Goal: Find specific page/section: Find specific page/section

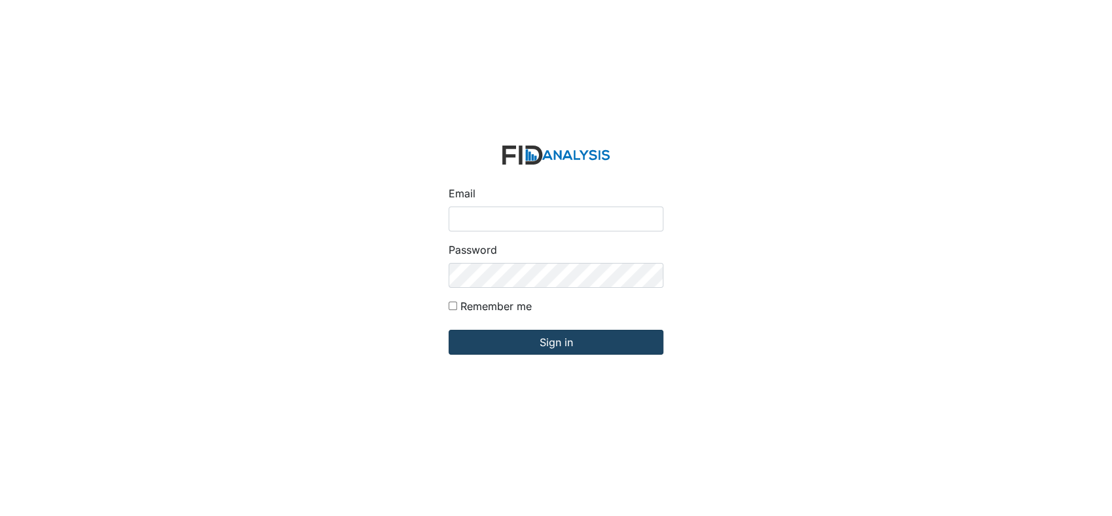
type input "[EMAIL_ADDRESS][DOMAIN_NAME]"
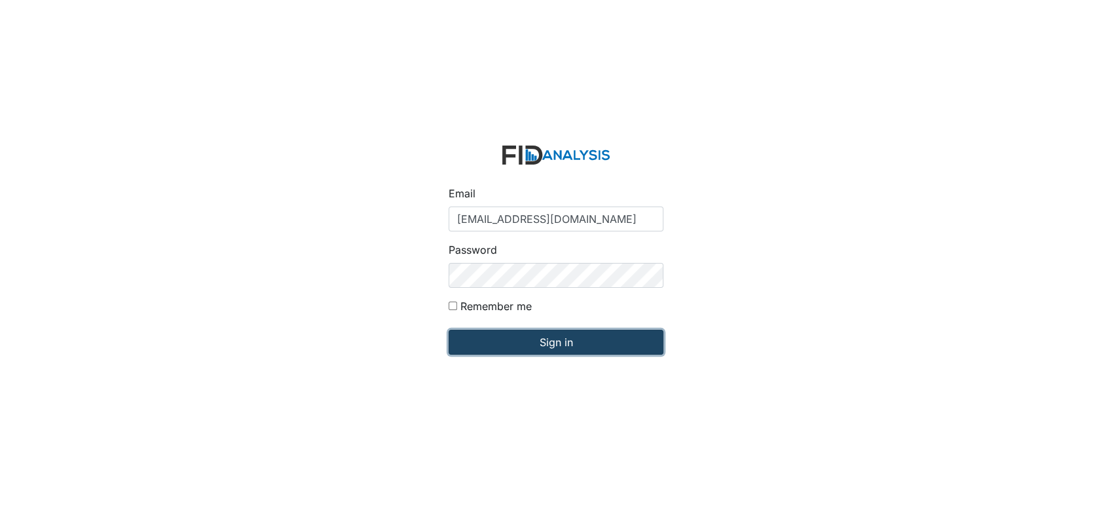
click at [554, 341] on input "Sign in" at bounding box center [556, 341] width 215 height 25
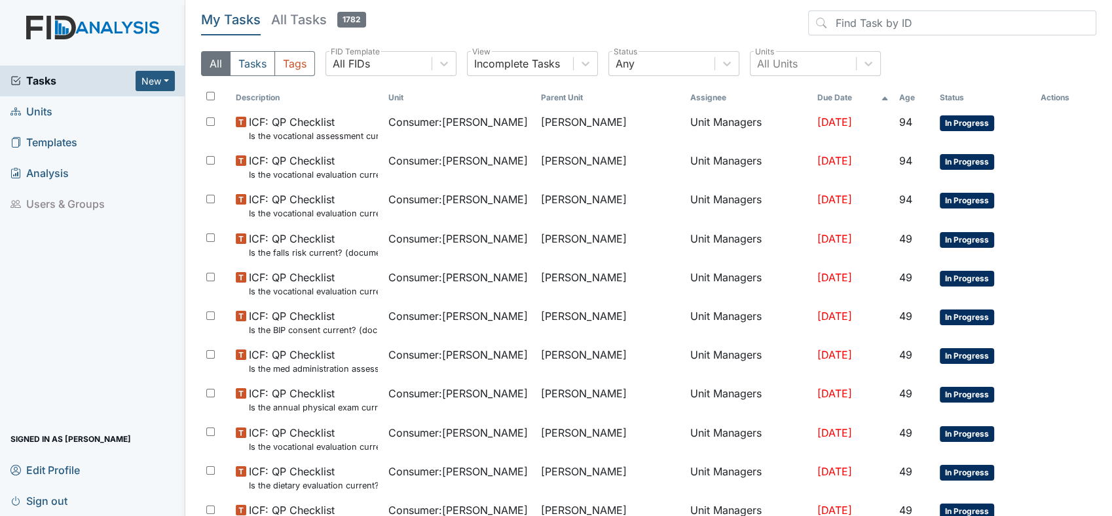
click at [35, 105] on span "Units" at bounding box center [31, 112] width 42 height 20
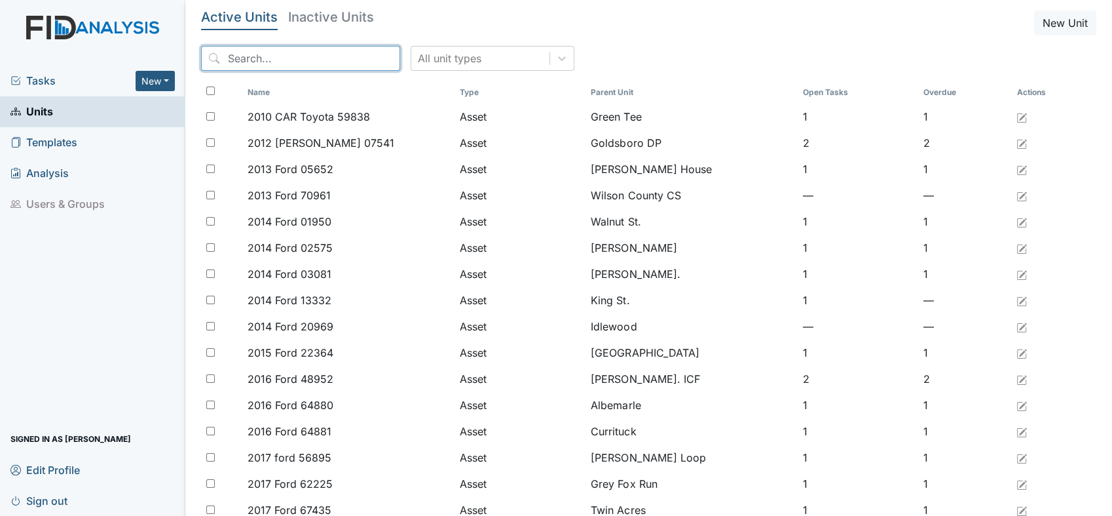
click at [326, 56] on input "search" at bounding box center [300, 58] width 199 height 25
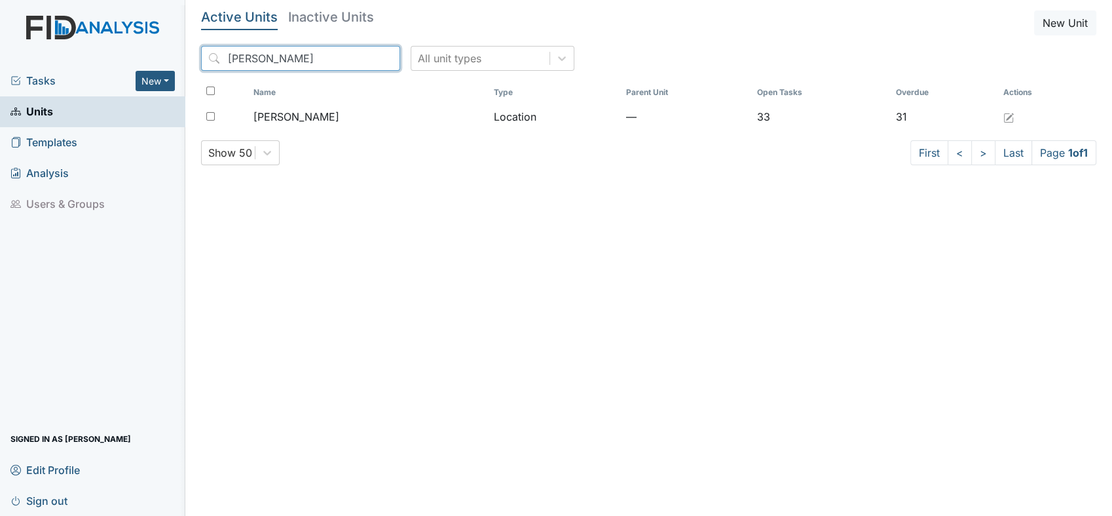
type input "lockwood"
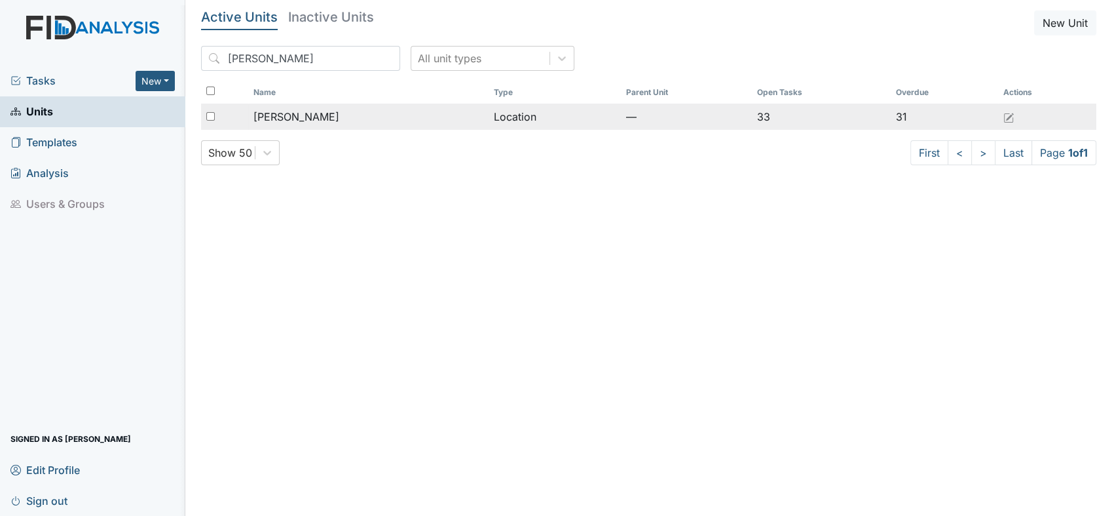
click at [304, 116] on span "[PERSON_NAME]" at bounding box center [297, 117] width 86 height 16
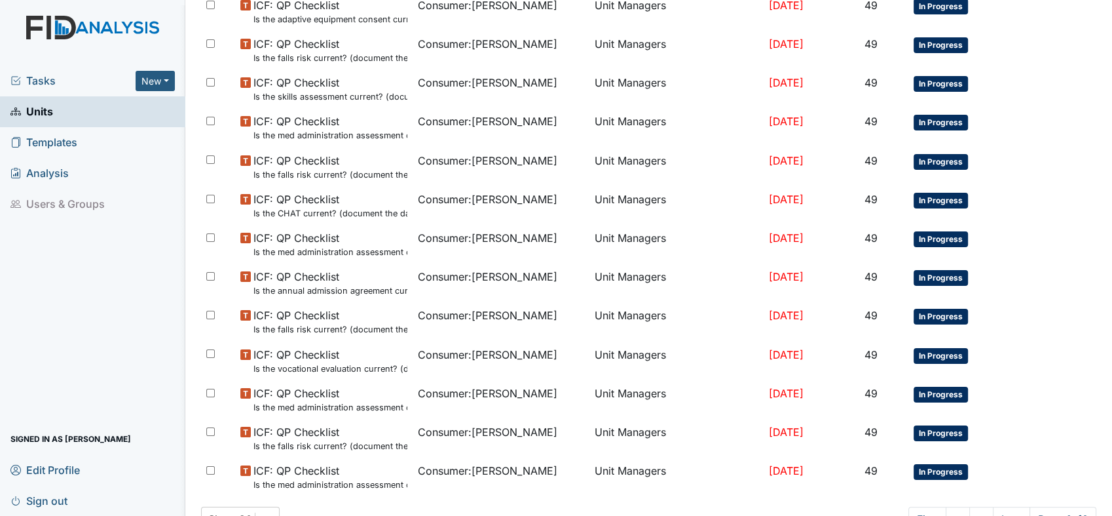
scroll to position [808, 0]
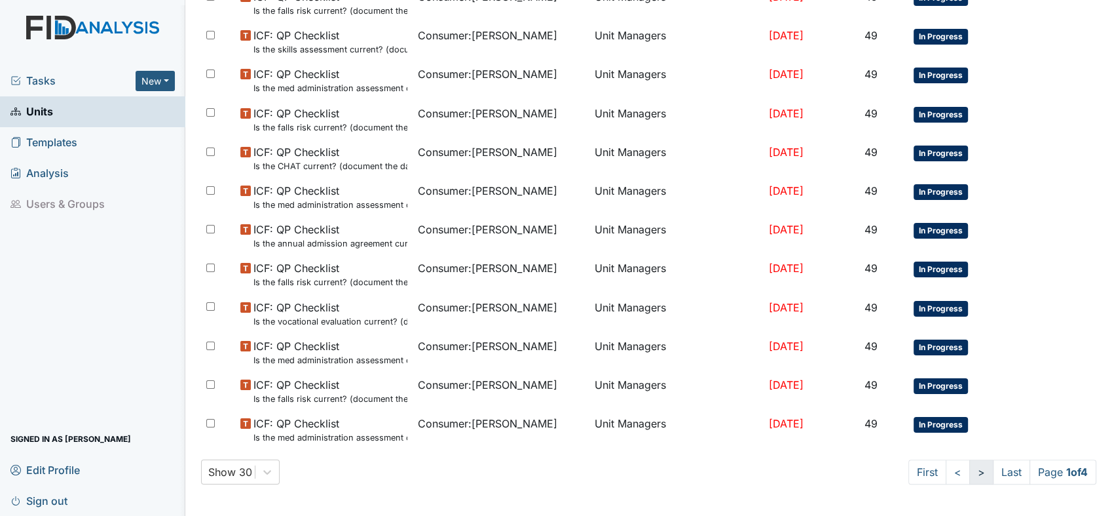
click at [969, 473] on link ">" at bounding box center [981, 471] width 24 height 25
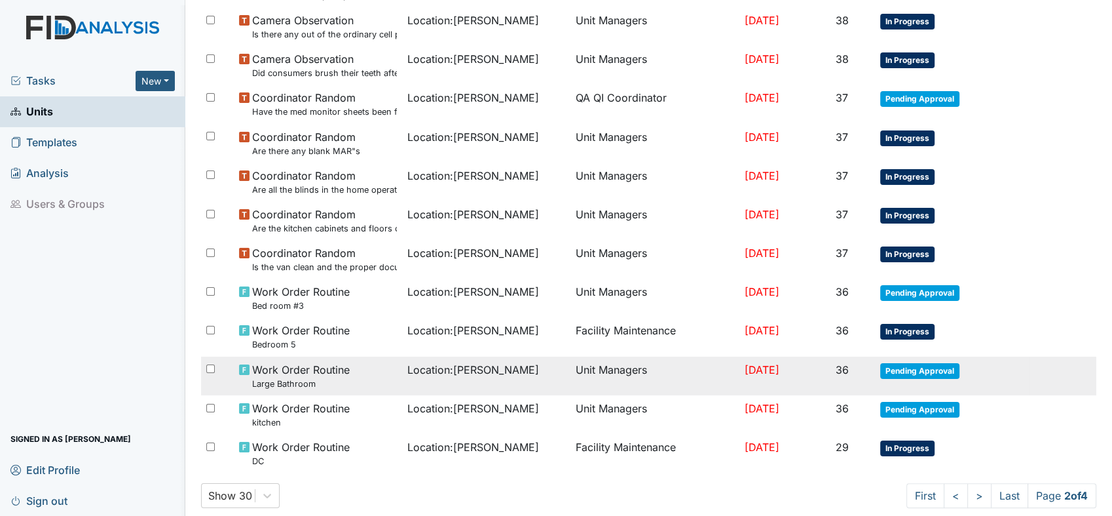
scroll to position [741, 0]
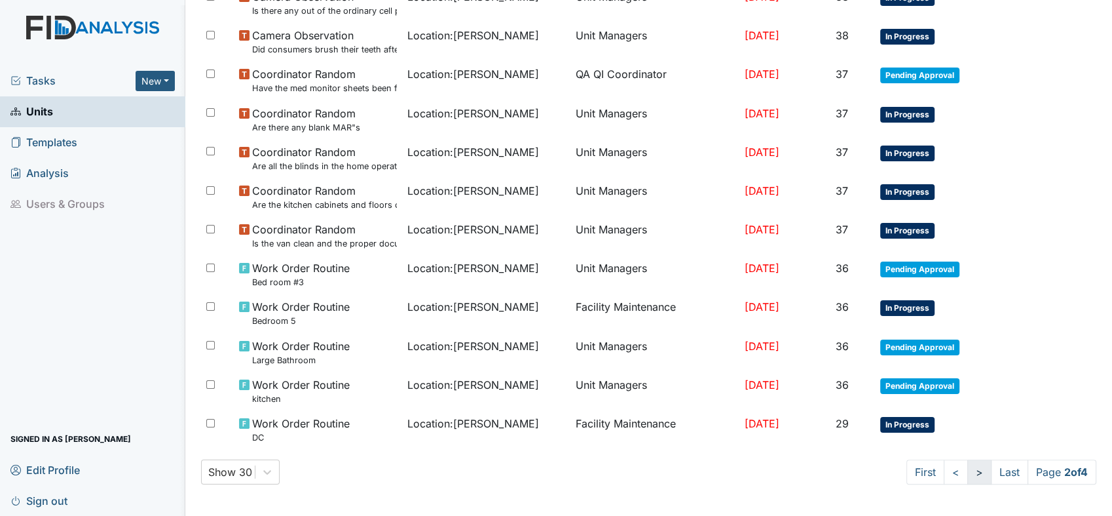
click at [968, 472] on link ">" at bounding box center [980, 471] width 24 height 25
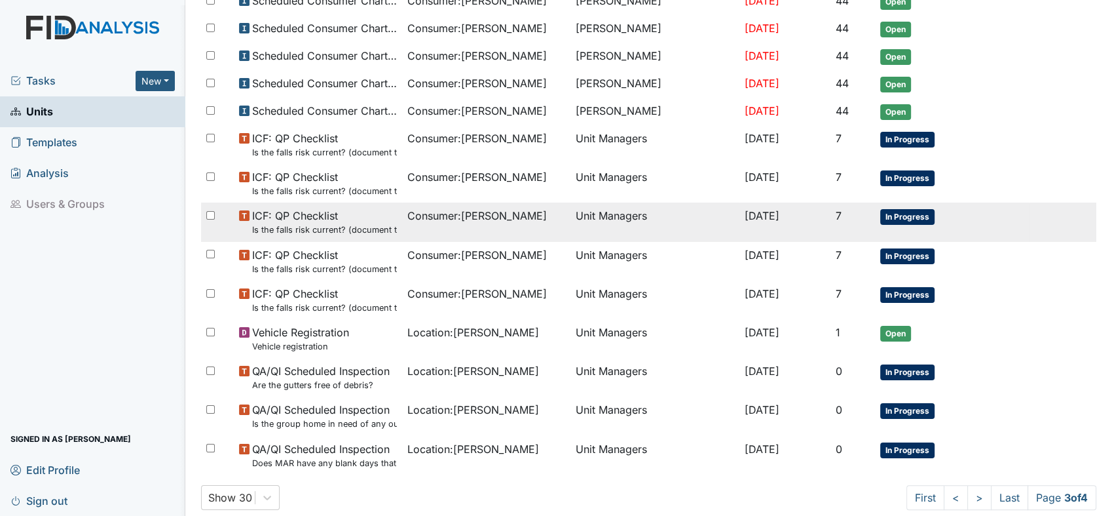
scroll to position [775, 0]
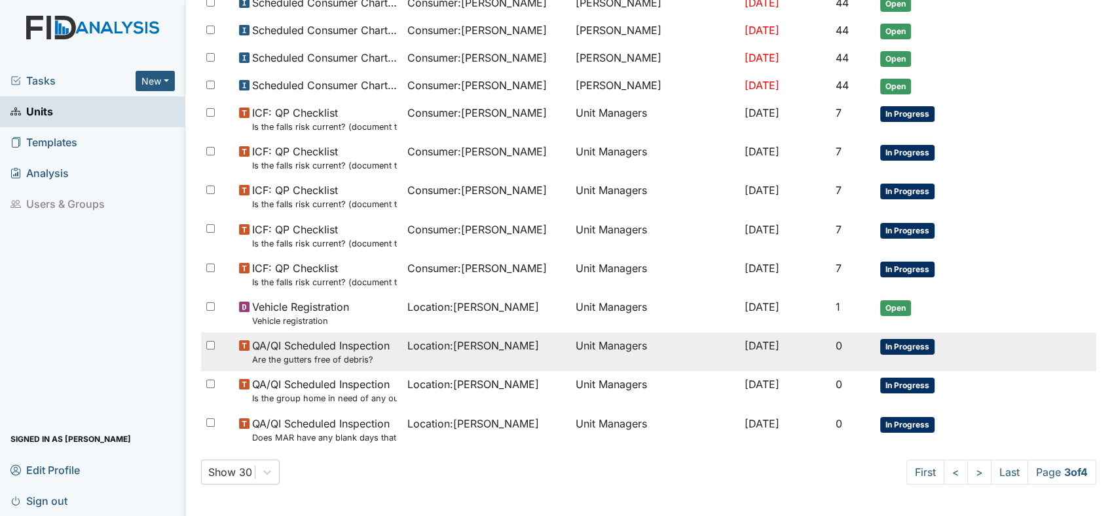
click at [341, 351] on span "QA/QI Scheduled Inspection Are the gutters free of debris?" at bounding box center [321, 351] width 138 height 28
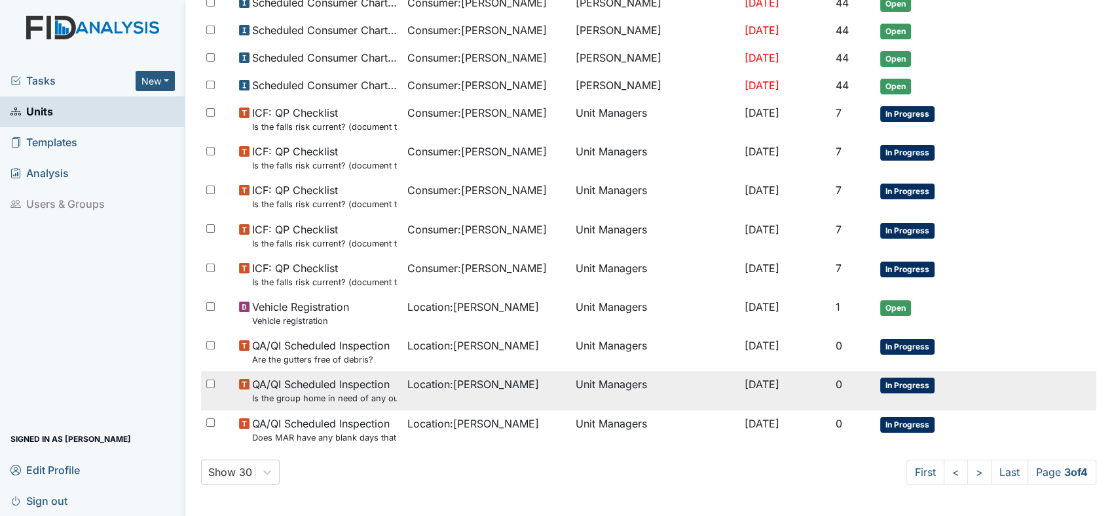
click at [354, 376] on span "QA/QI Scheduled Inspection Is the group home in need of any outside repairs (pa…" at bounding box center [324, 390] width 145 height 28
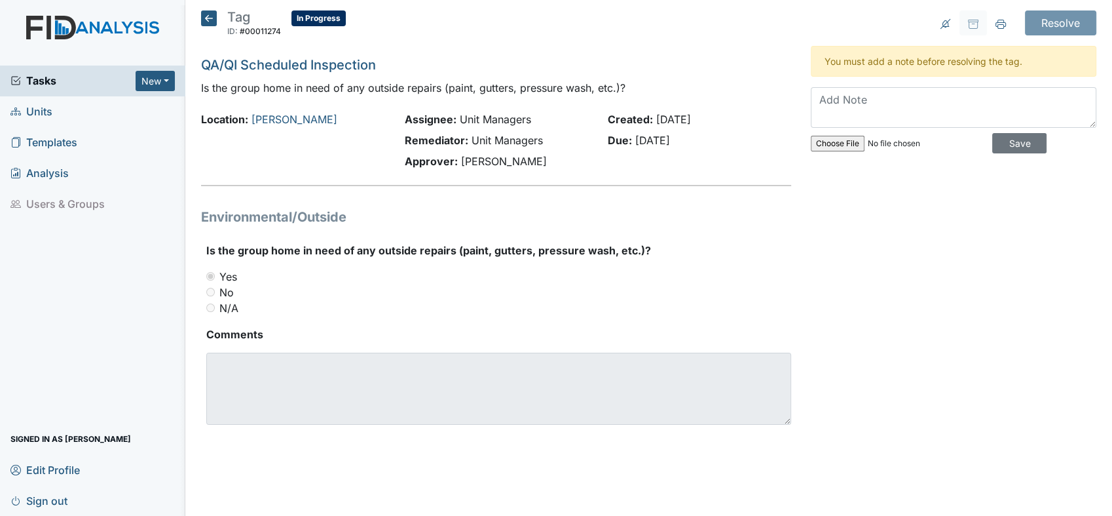
click at [51, 110] on span "Units" at bounding box center [31, 112] width 42 height 20
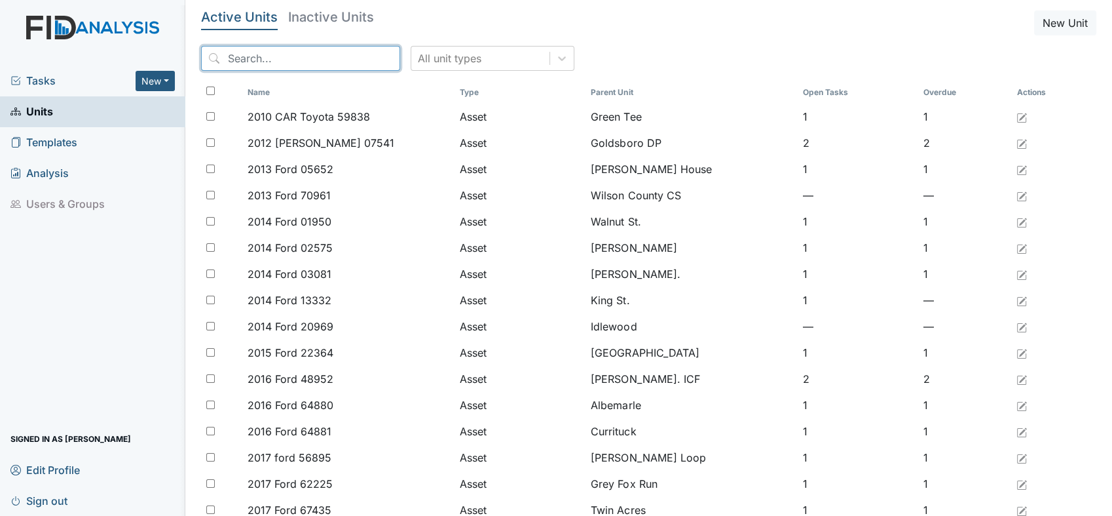
click at [329, 60] on input "search" at bounding box center [300, 58] width 199 height 25
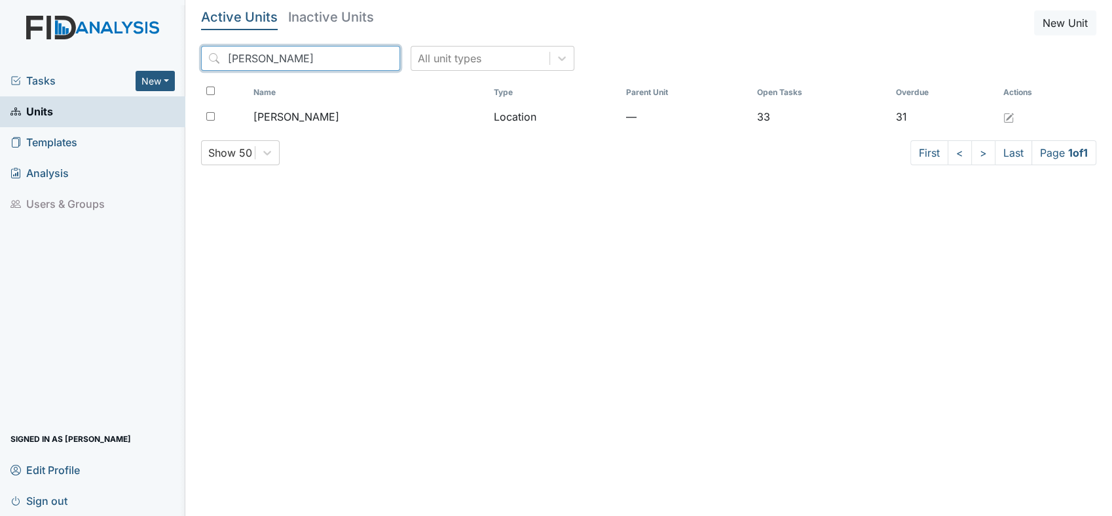
type input "lockwood"
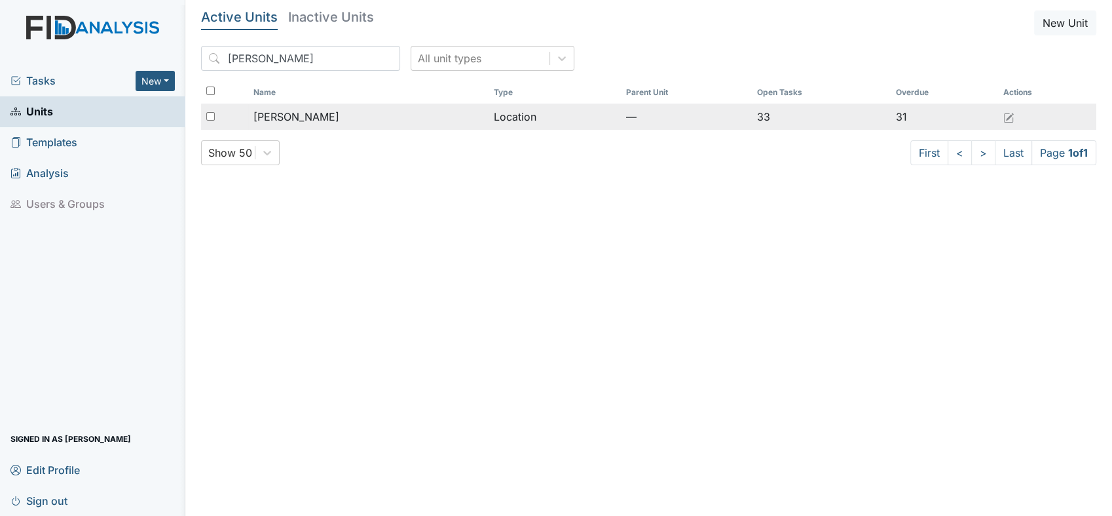
click at [337, 115] on div "[PERSON_NAME]" at bounding box center [369, 117] width 230 height 16
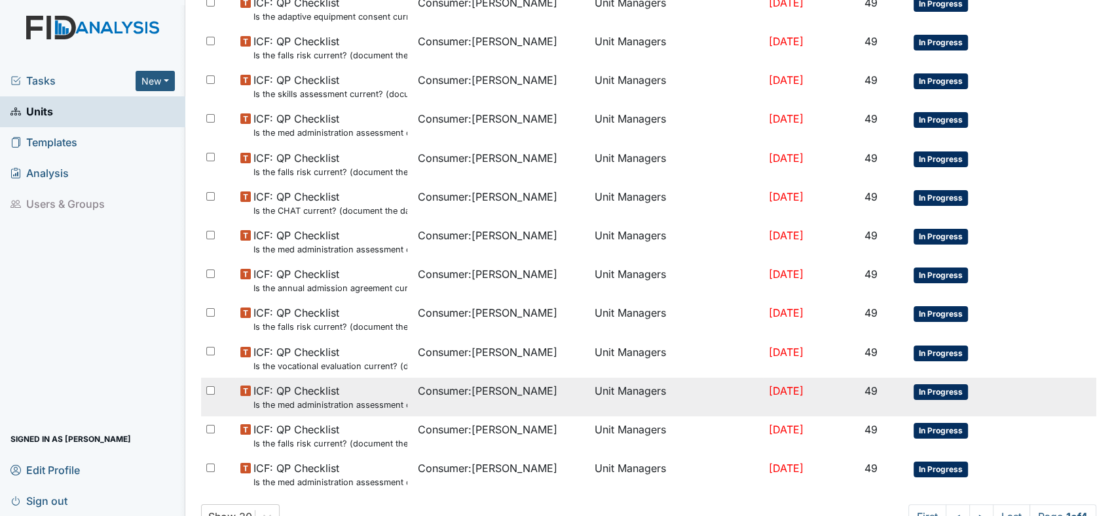
scroll to position [808, 0]
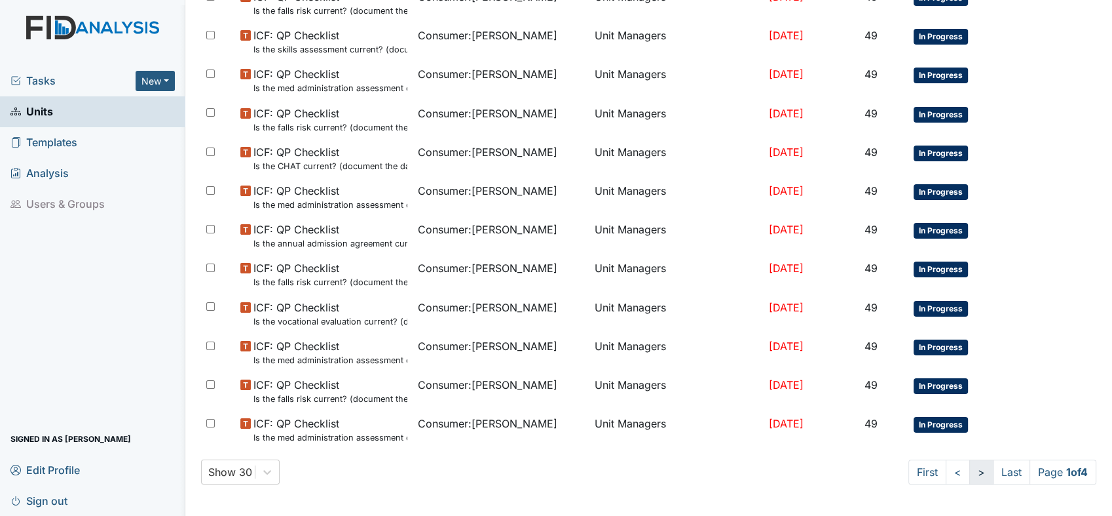
click at [971, 474] on link ">" at bounding box center [981, 471] width 24 height 25
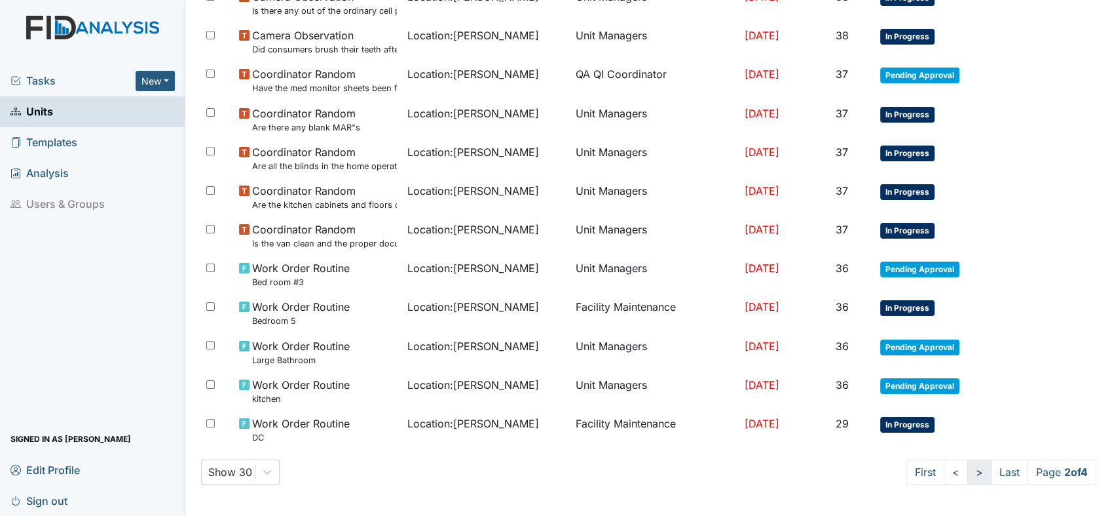
scroll to position [741, 0]
click at [968, 474] on link ">" at bounding box center [980, 471] width 24 height 25
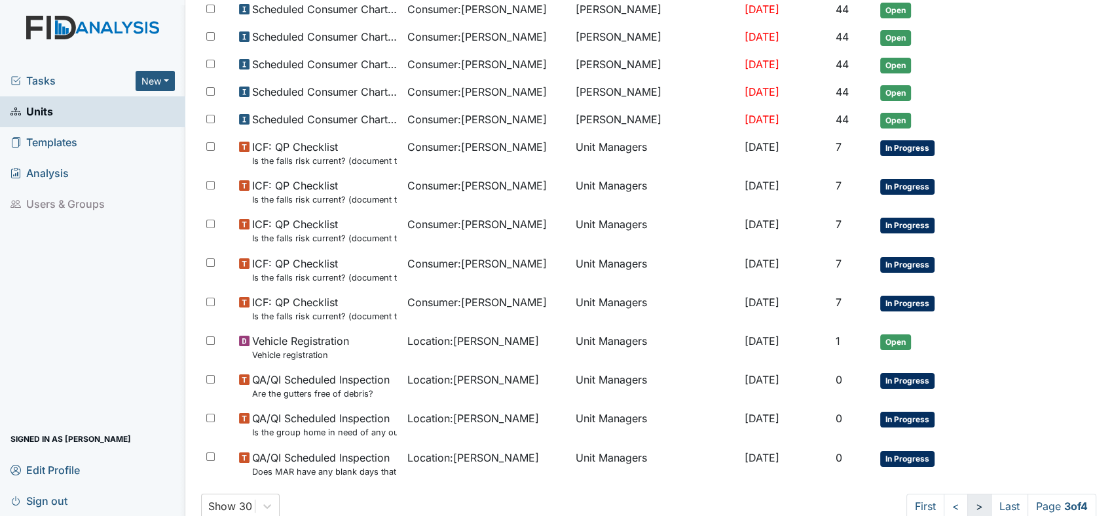
scroll to position [775, 0]
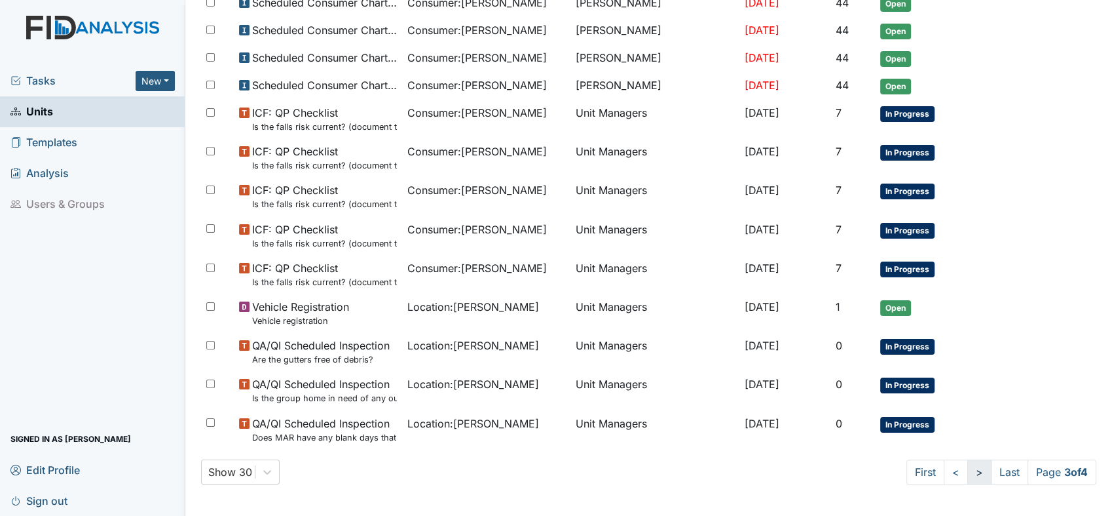
click at [968, 473] on link ">" at bounding box center [980, 471] width 24 height 25
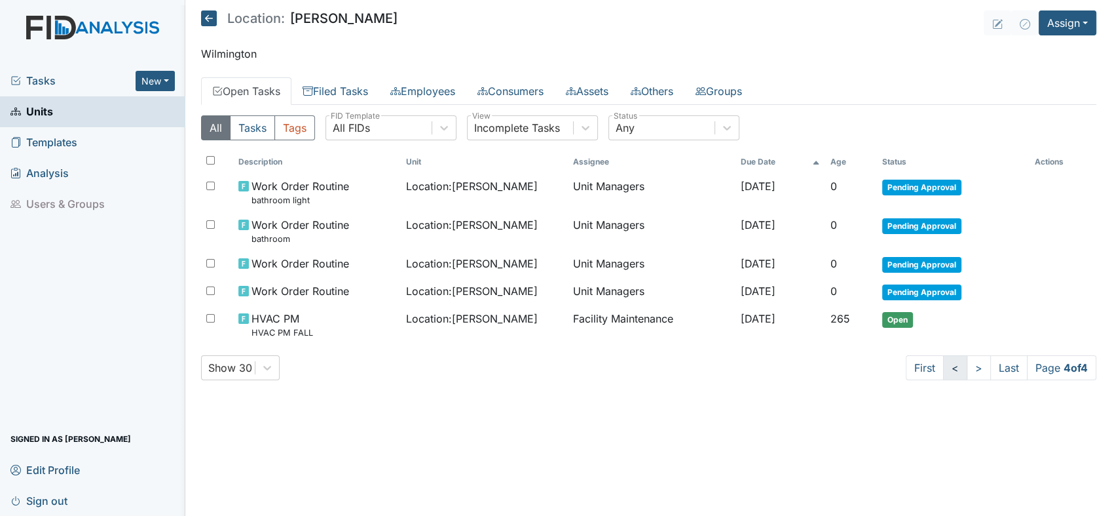
click at [952, 367] on link "<" at bounding box center [955, 367] width 24 height 25
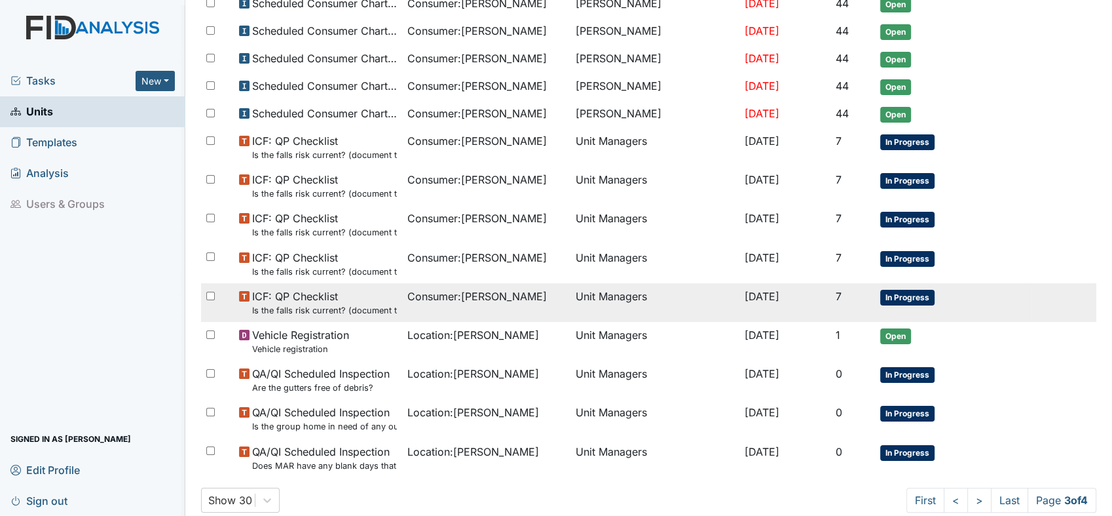
scroll to position [775, 0]
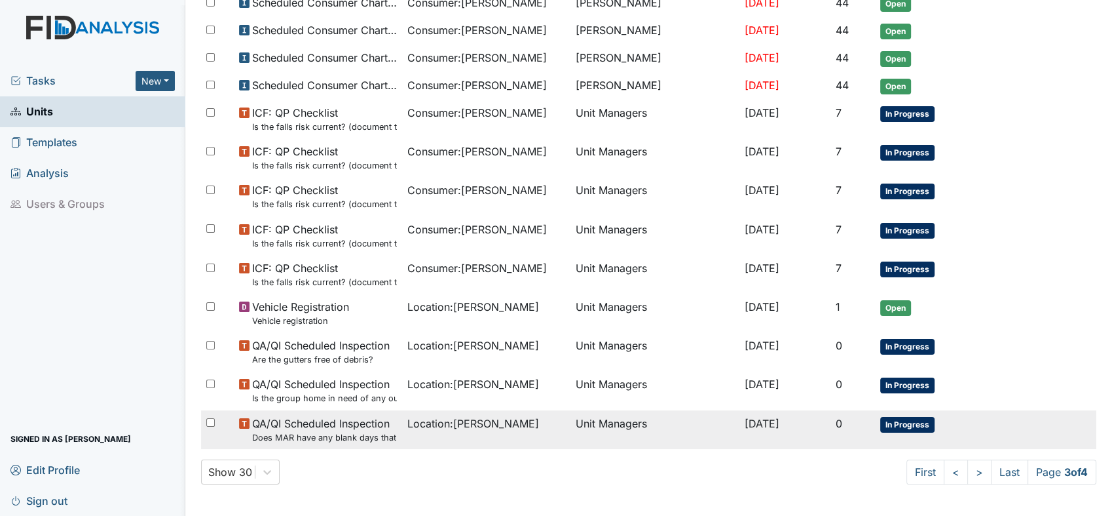
click at [339, 428] on span "QA/QI Scheduled Inspection Does MAR have any blank days that should have been i…" at bounding box center [324, 429] width 145 height 28
